Goal: Task Accomplishment & Management: Manage account settings

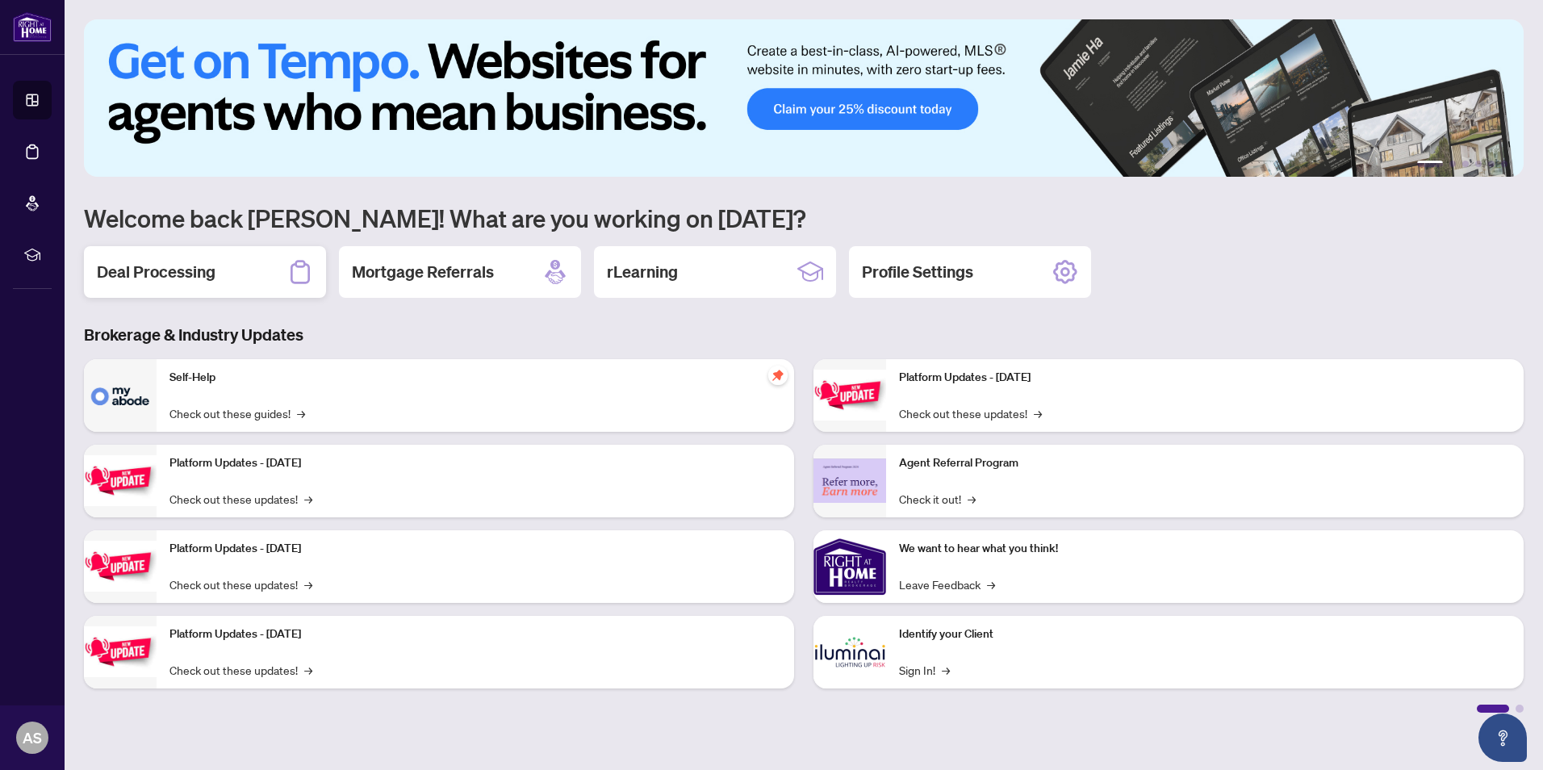
click at [199, 275] on h2 "Deal Processing" at bounding box center [156, 272] width 119 height 23
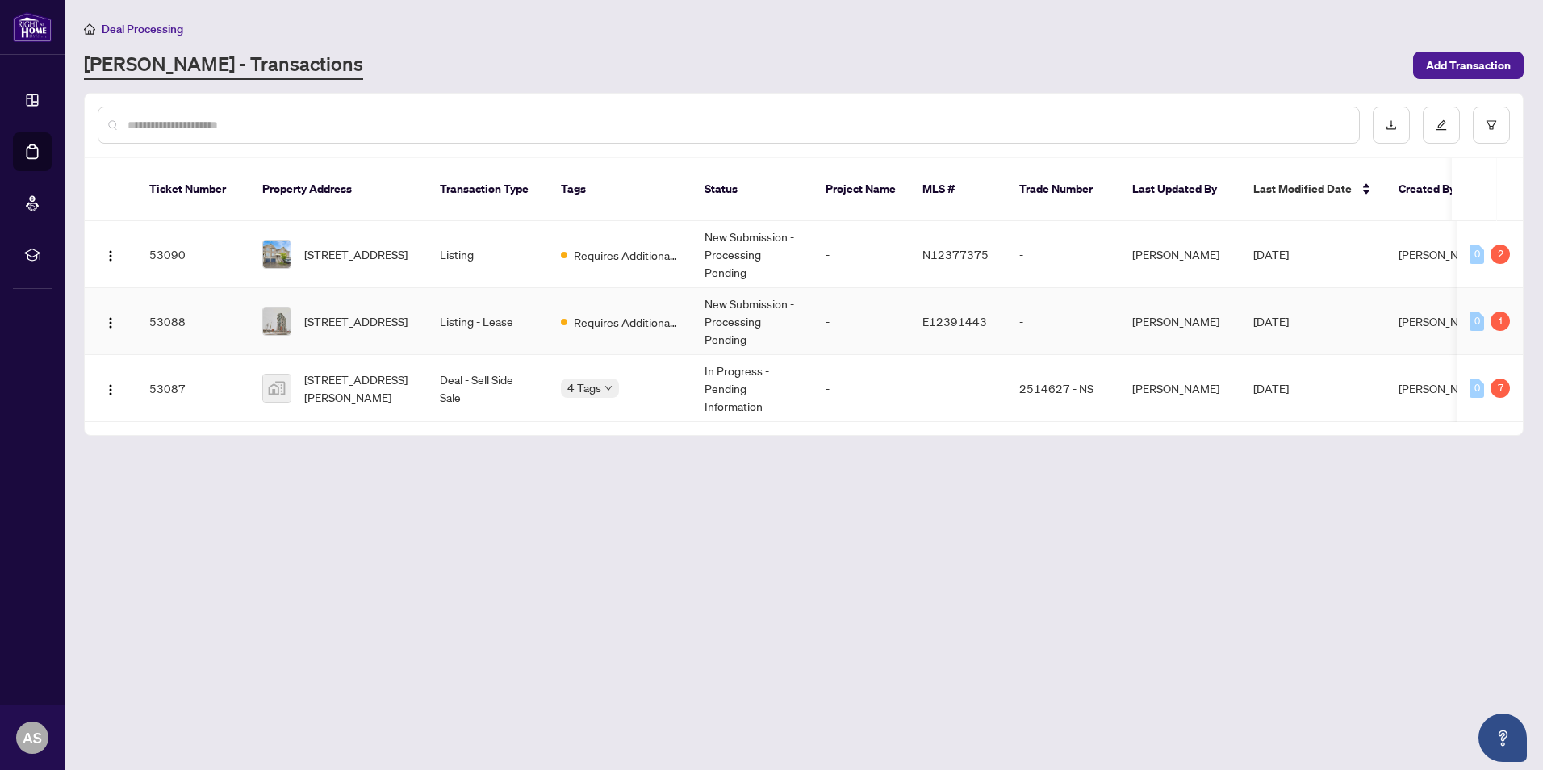
click at [479, 303] on td "Listing - Lease" at bounding box center [487, 321] width 121 height 67
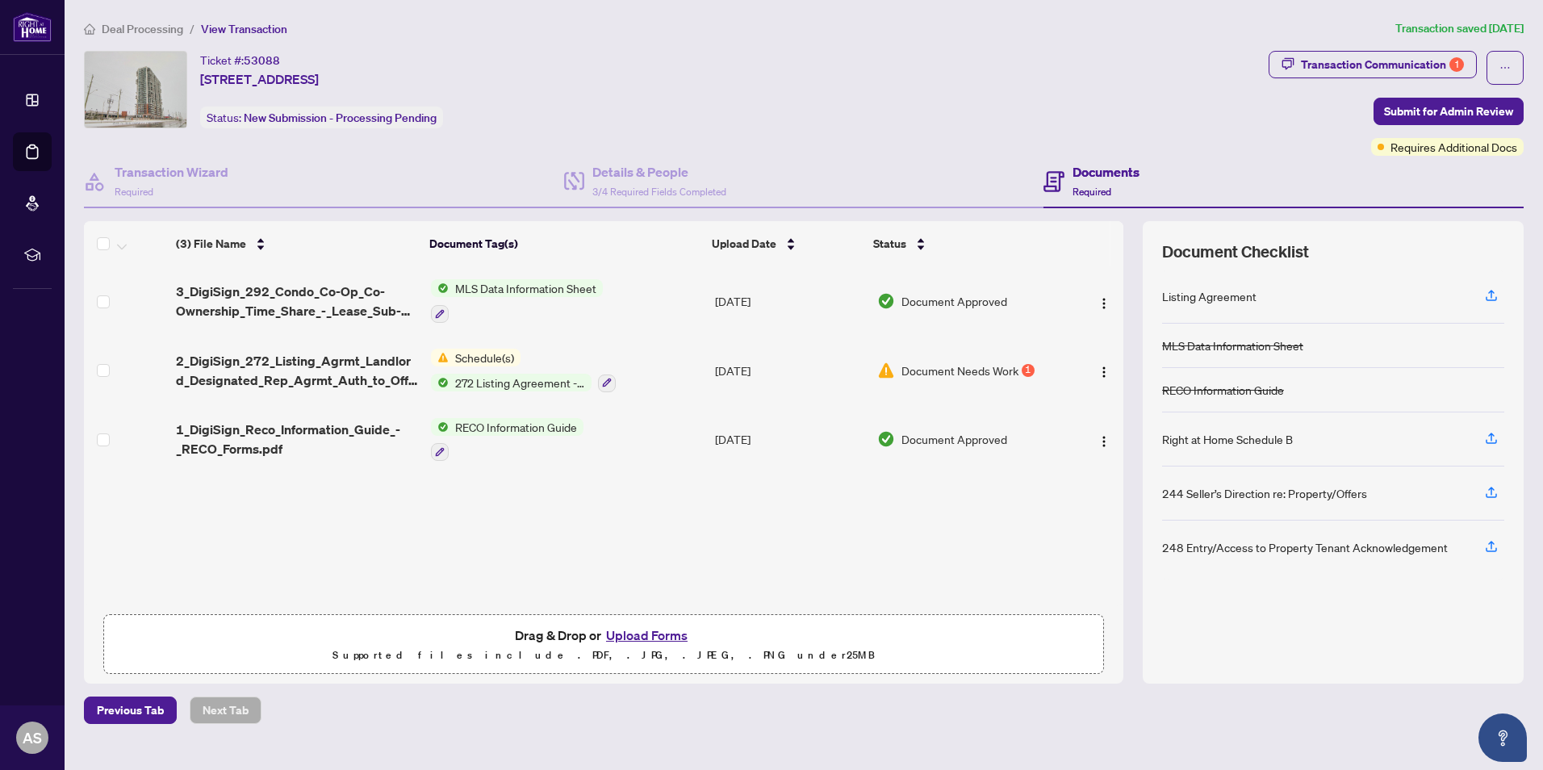
click at [677, 635] on button "Upload Forms" at bounding box center [646, 635] width 91 height 21
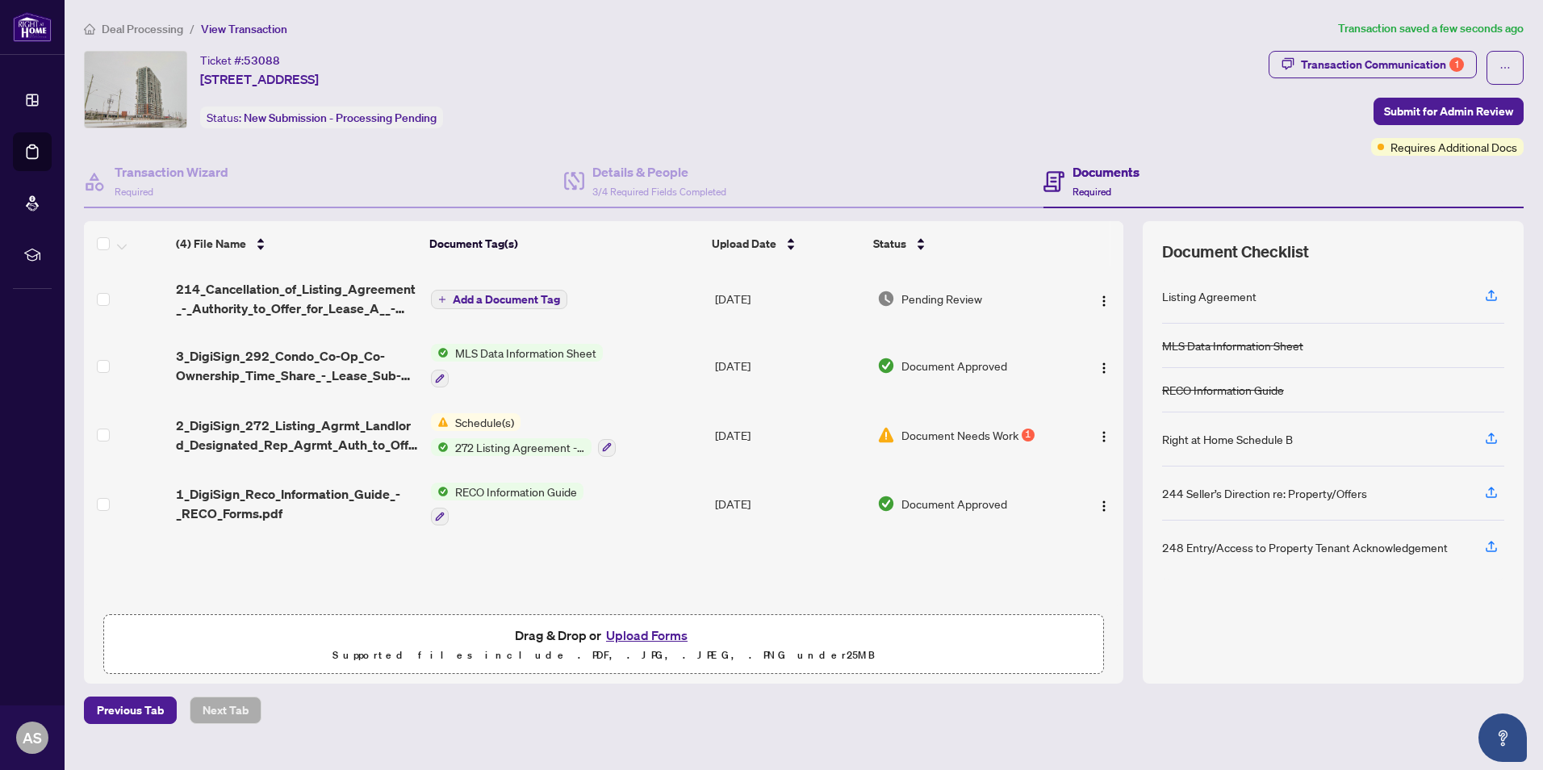
click at [515, 300] on span "Add a Document Tag" at bounding box center [506, 299] width 107 height 11
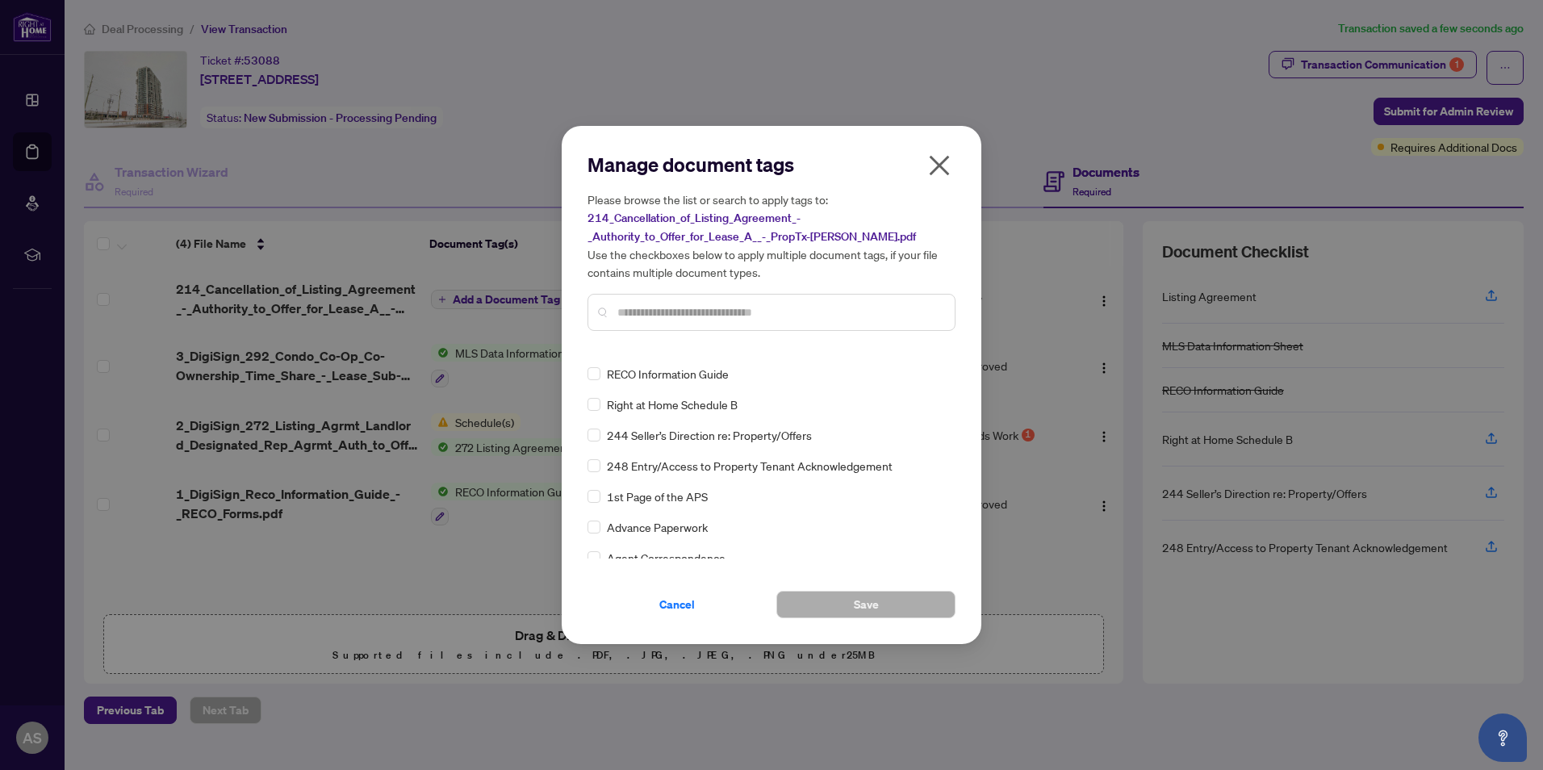
scroll to position [81, 0]
click at [733, 299] on div at bounding box center [771, 312] width 368 height 37
click at [751, 306] on input "text" at bounding box center [779, 312] width 324 height 18
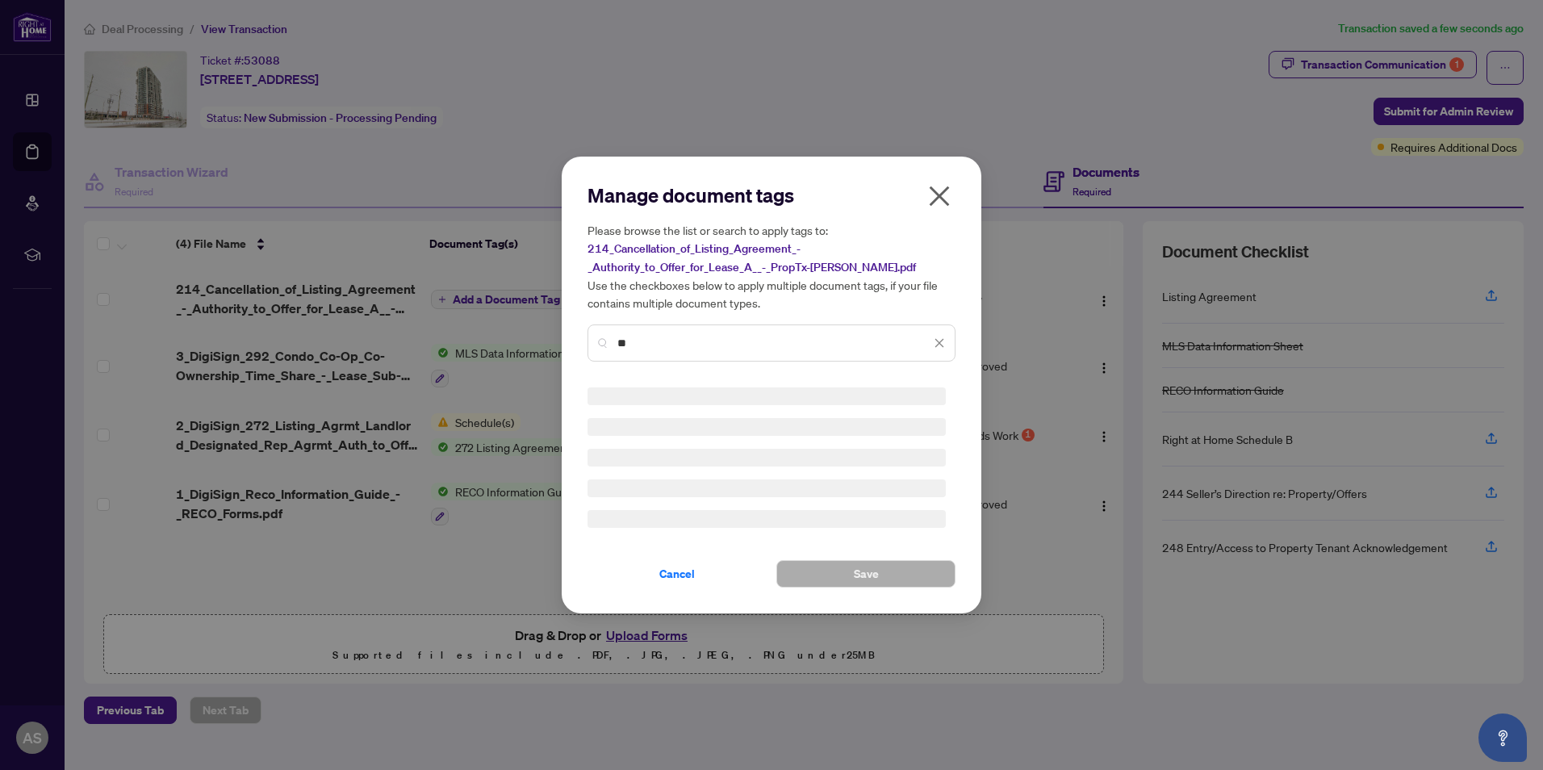
type input "*"
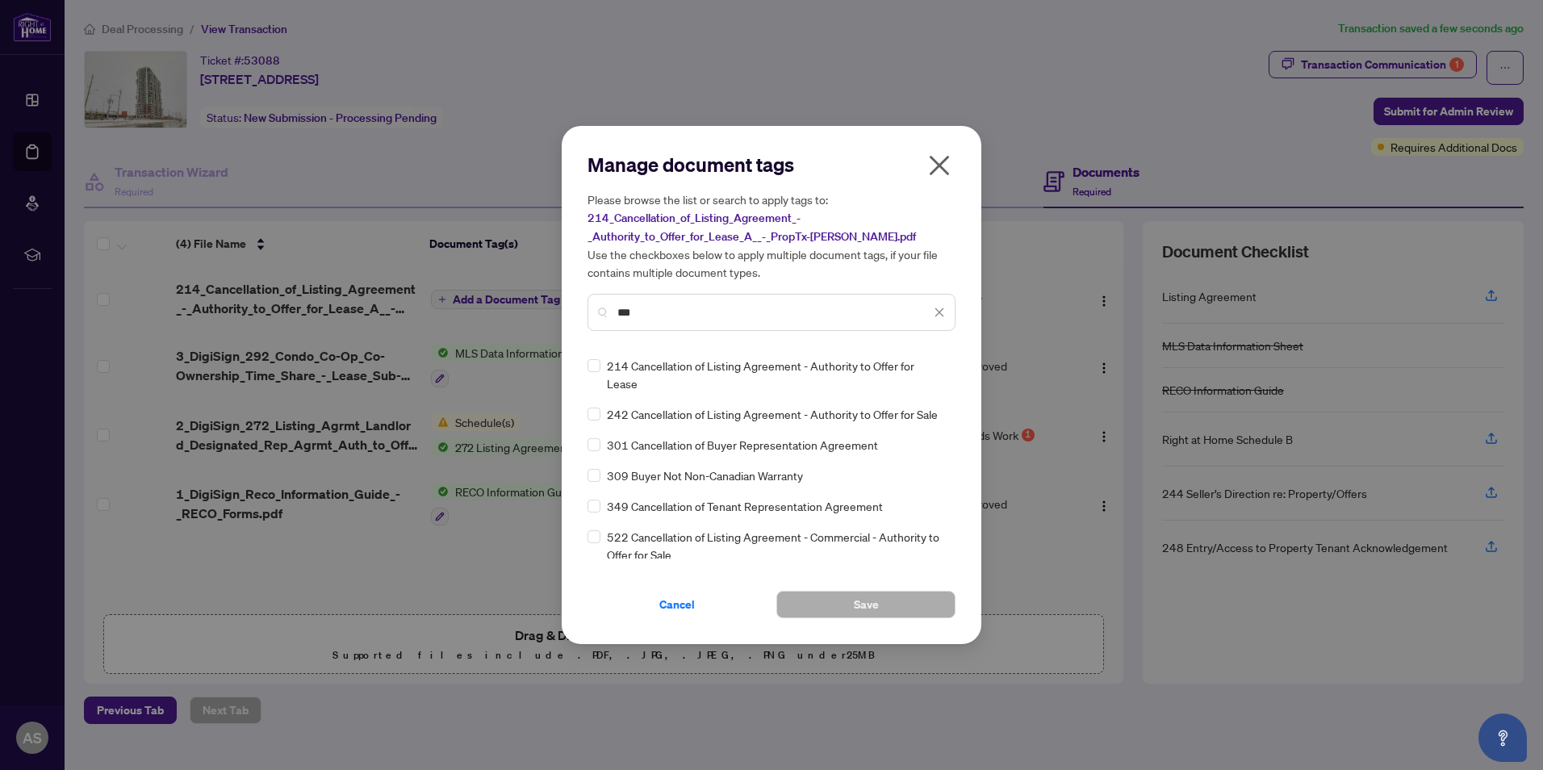
type input "***"
click at [901, 606] on button "Save" at bounding box center [865, 604] width 179 height 27
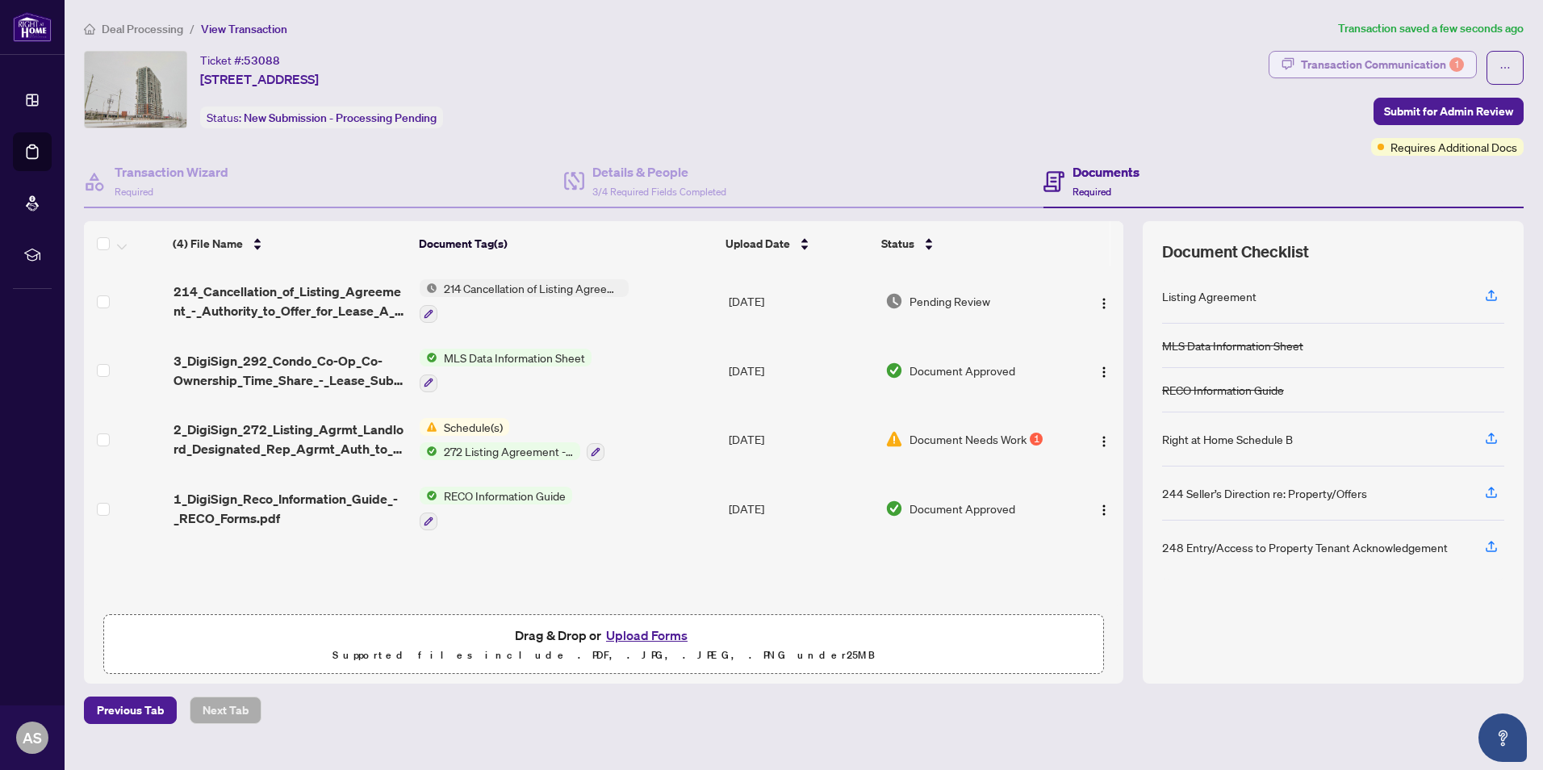
click at [1437, 62] on div "Transaction Communication 1" at bounding box center [1382, 65] width 163 height 26
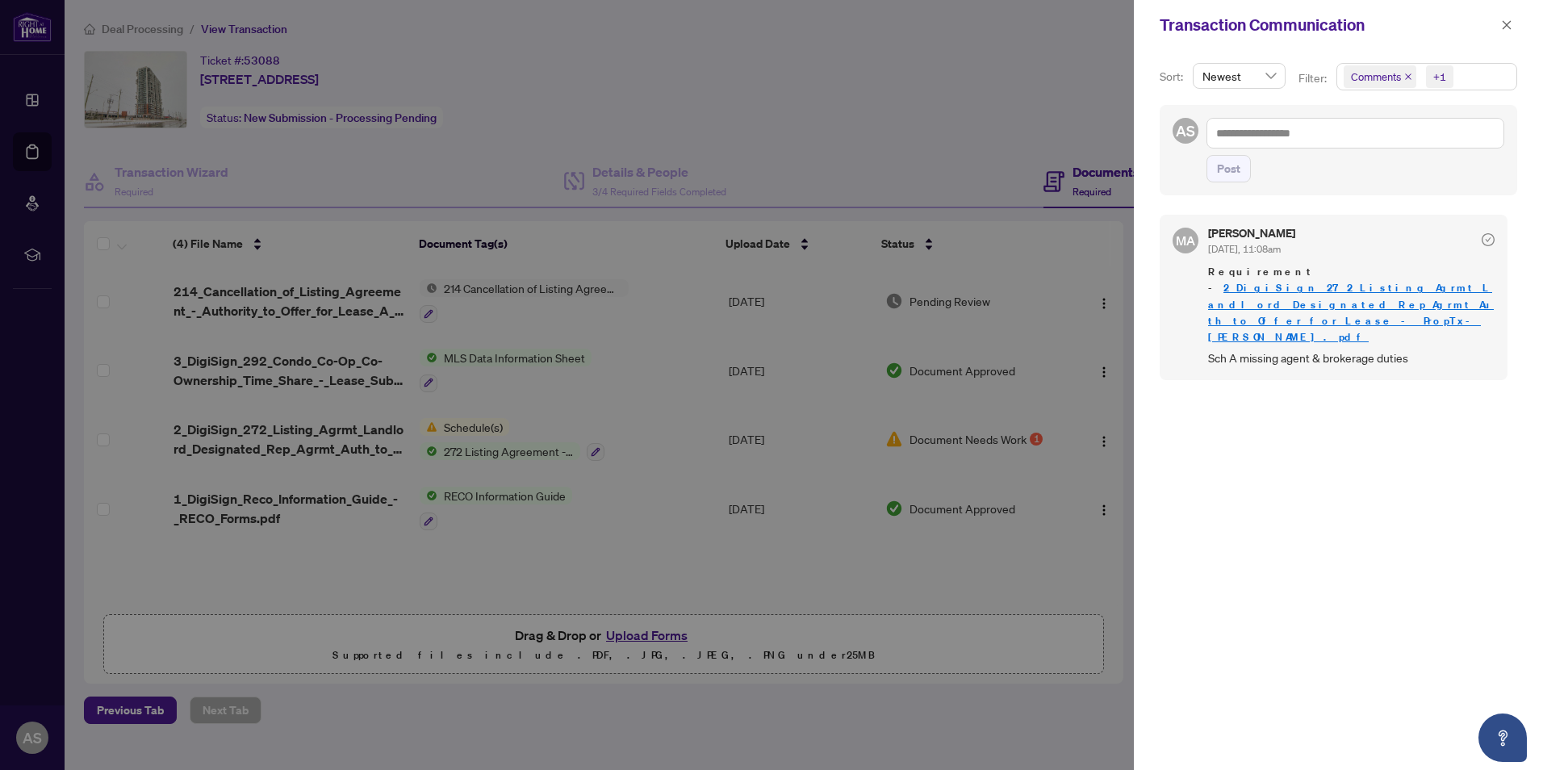
click at [1312, 284] on link "2_DigiSign_272_Listing_Agrmt_Landlord_Designated_Rep_Agrmt_Auth_to_Offer_for_Le…" at bounding box center [1351, 312] width 286 height 62
click at [851, 145] on div at bounding box center [771, 385] width 1543 height 770
click at [1511, 27] on icon "close" at bounding box center [1506, 24] width 11 height 11
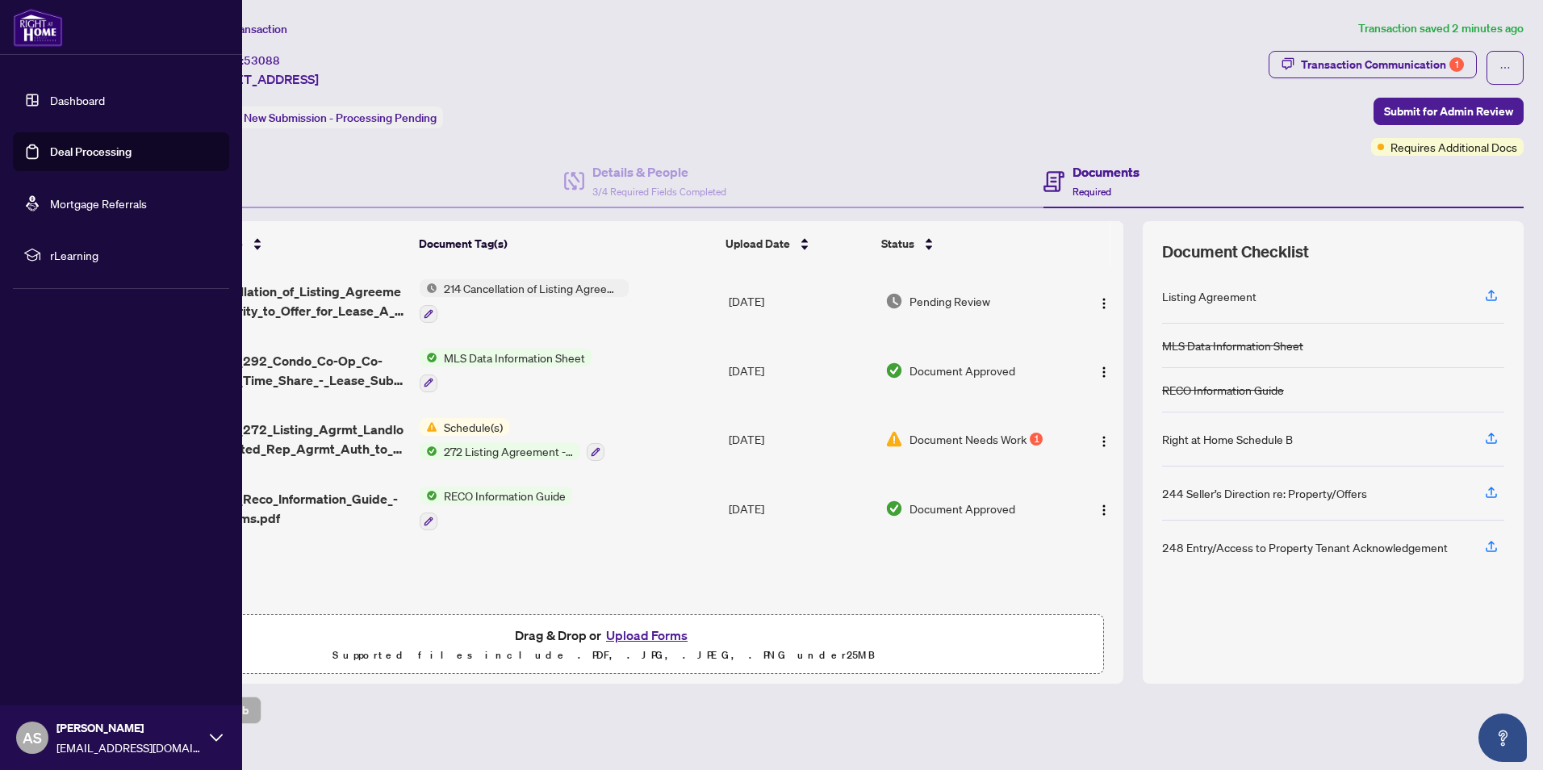
click at [62, 100] on link "Dashboard" at bounding box center [77, 100] width 55 height 15
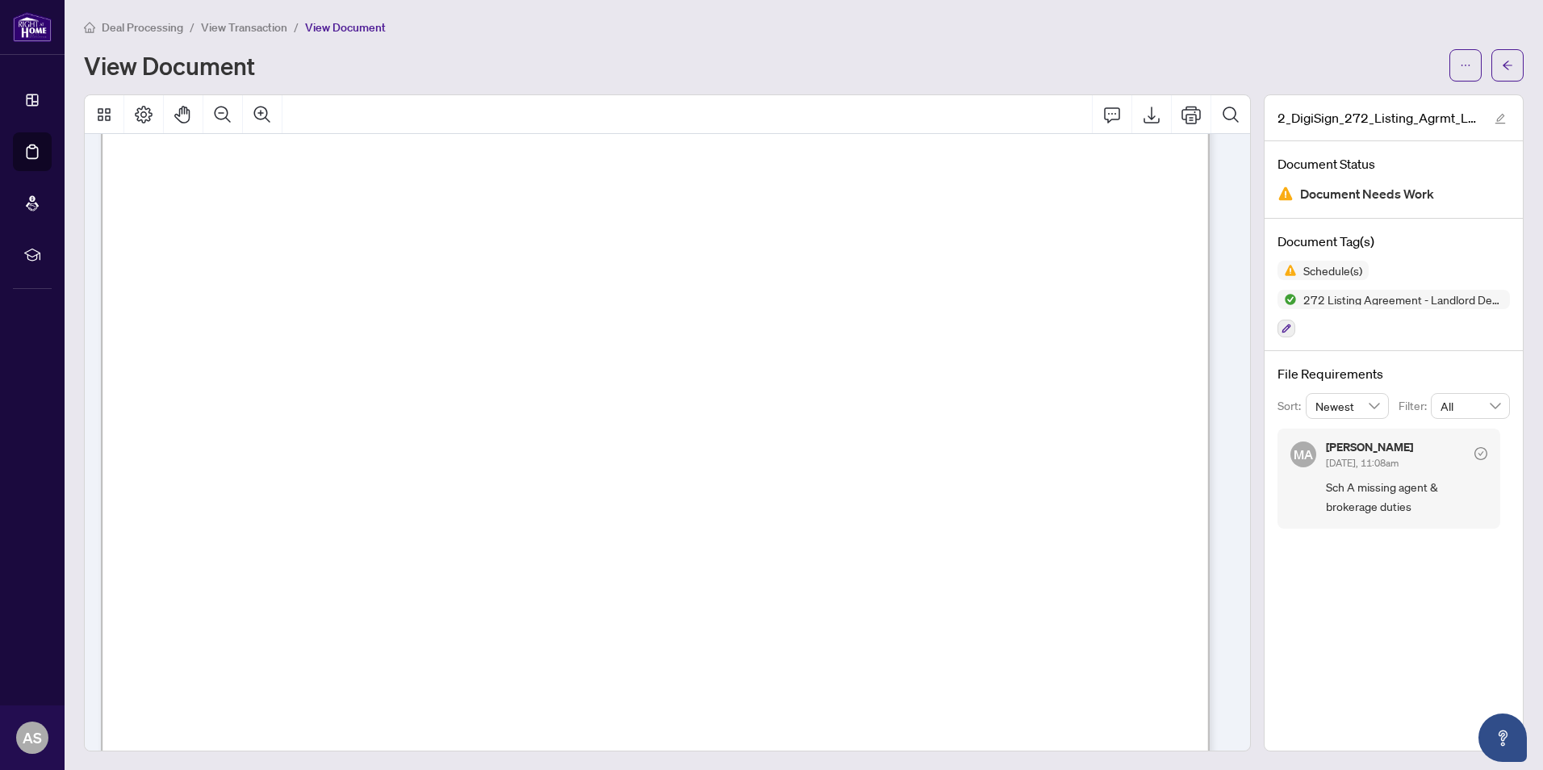
scroll to position [4537, 0]
